Goal: Task Accomplishment & Management: Manage account settings

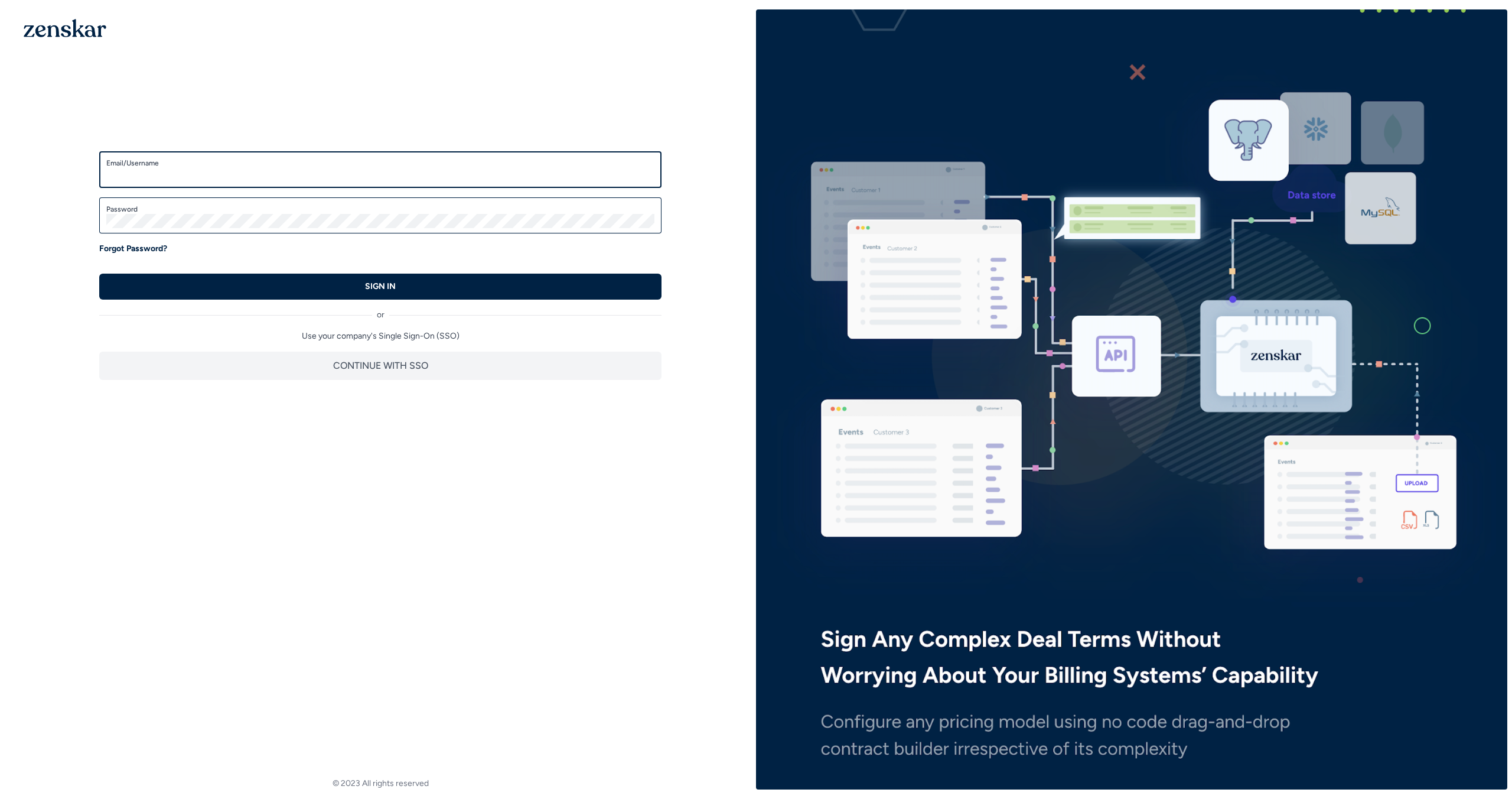
type input "**********"
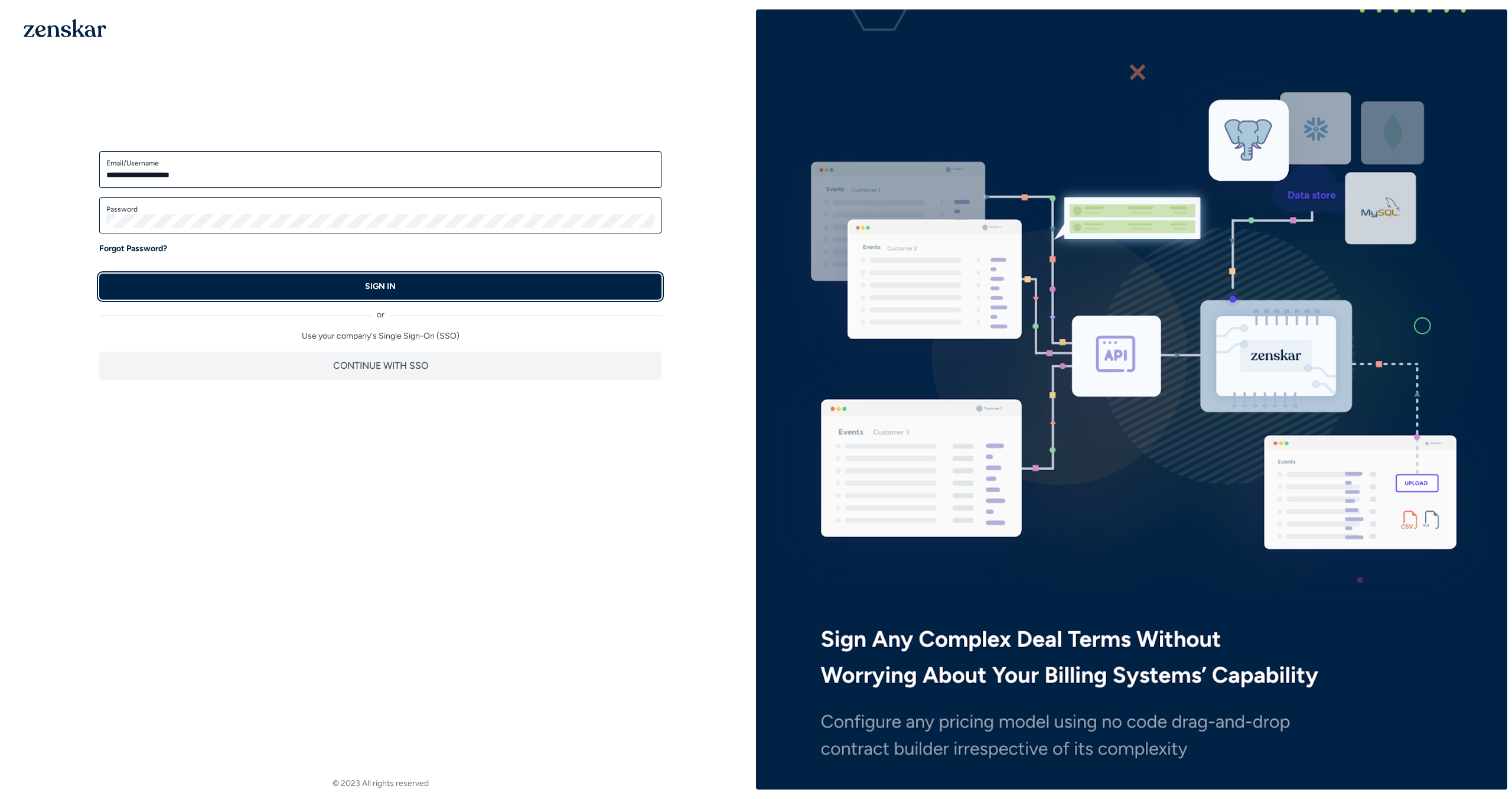
click at [610, 283] on button "SIGN IN" at bounding box center [381, 286] width 563 height 26
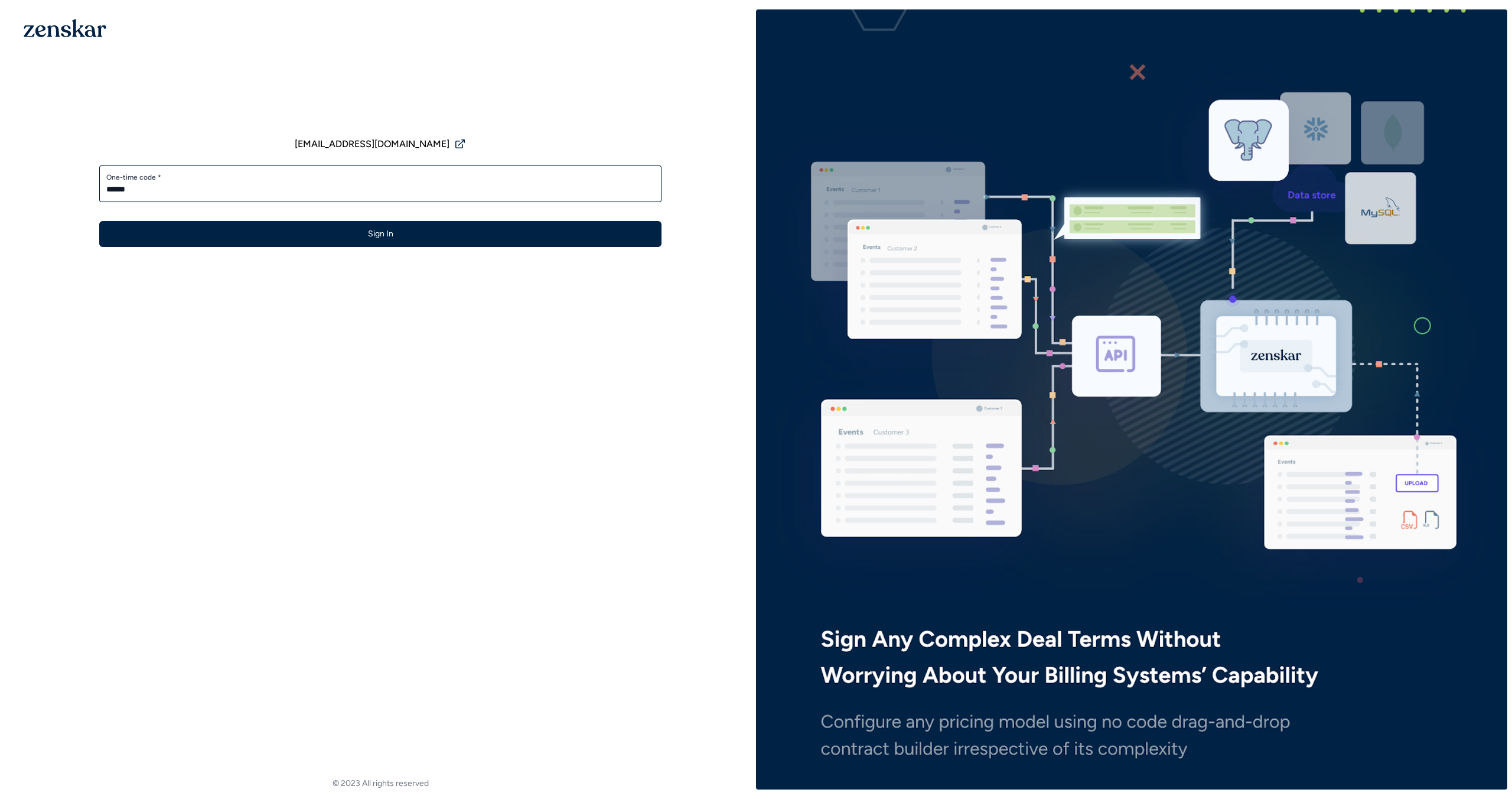
type input "******"
click at [100, 221] on button "Sign In" at bounding box center [381, 234] width 563 height 26
